Goal: Find specific fact: Find specific fact

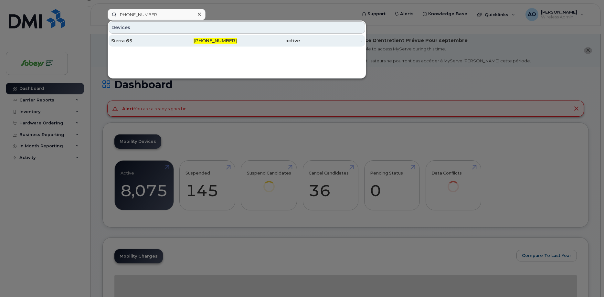
type input "[PHONE_NUMBER]"
click at [125, 42] on div "Sierra 65" at bounding box center [142, 40] width 63 height 6
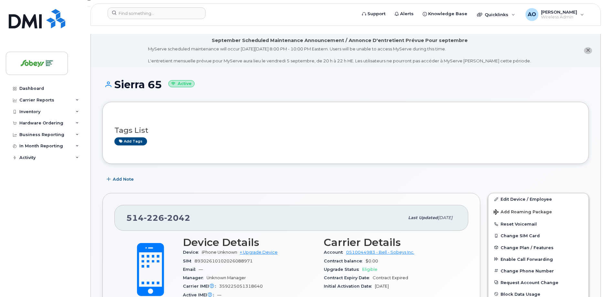
click at [233, 259] on span "89302610102026088971" at bounding box center [224, 261] width 58 height 5
copy div "89302610102026088971"
